Goal: Task Accomplishment & Management: Manage account settings

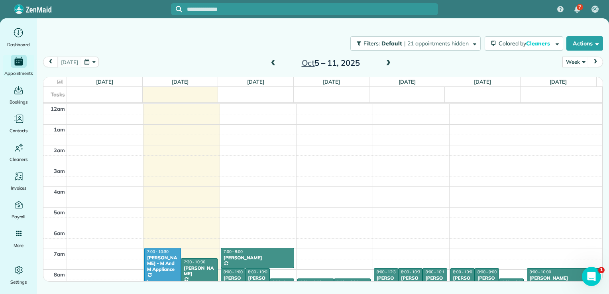
scroll to position [144, 0]
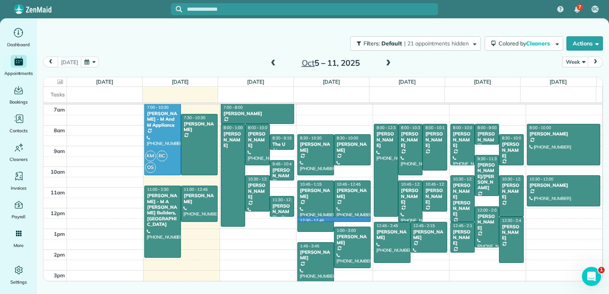
click at [355, 221] on td at bounding box center [335, 224] width 536 height 10
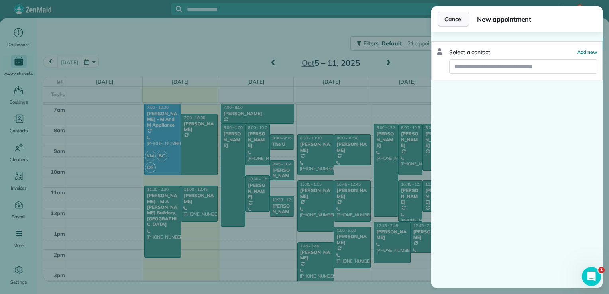
click at [447, 19] on span "Cancel" at bounding box center [453, 19] width 18 height 8
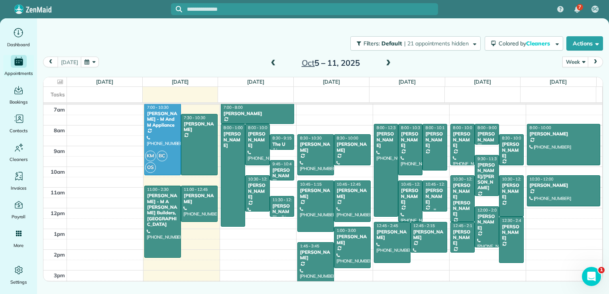
click at [438, 206] on div at bounding box center [435, 196] width 24 height 30
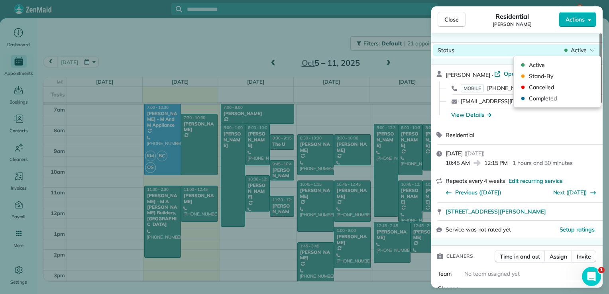
click at [585, 50] on span "Active" at bounding box center [579, 50] width 16 height 8
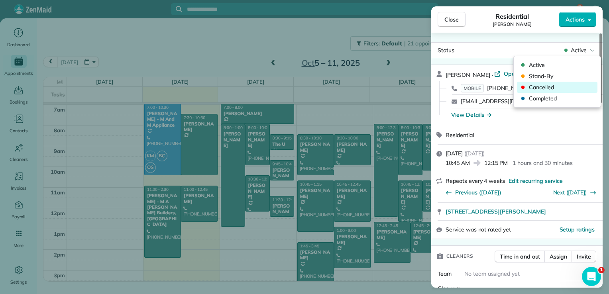
click at [572, 87] on span "Cancelled" at bounding box center [562, 87] width 67 height 8
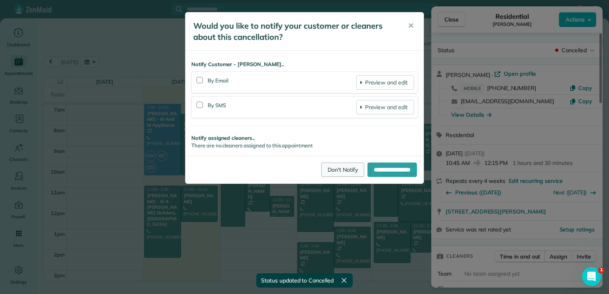
click at [333, 175] on link "Don't Notify" at bounding box center [342, 170] width 43 height 14
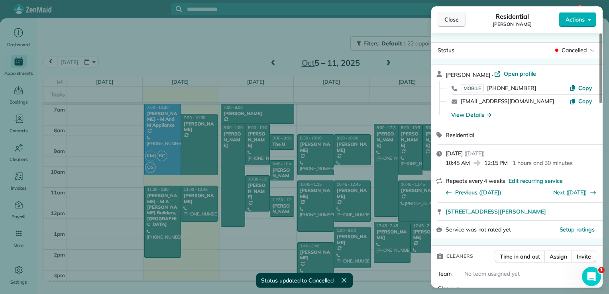
click at [446, 23] on span "Close" at bounding box center [451, 20] width 14 height 8
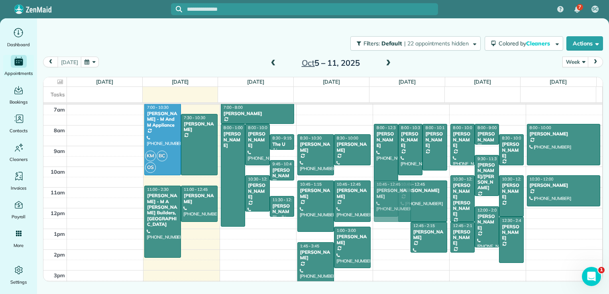
drag, startPoint x: 397, startPoint y: 249, endPoint x: 424, endPoint y: 208, distance: 48.6
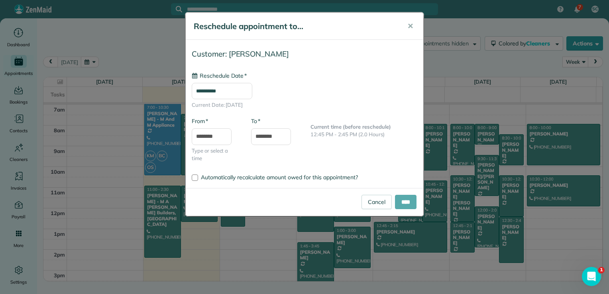
type input "**********"
click at [405, 205] on input "****" at bounding box center [406, 202] width 22 height 14
